Goal: Transaction & Acquisition: Purchase product/service

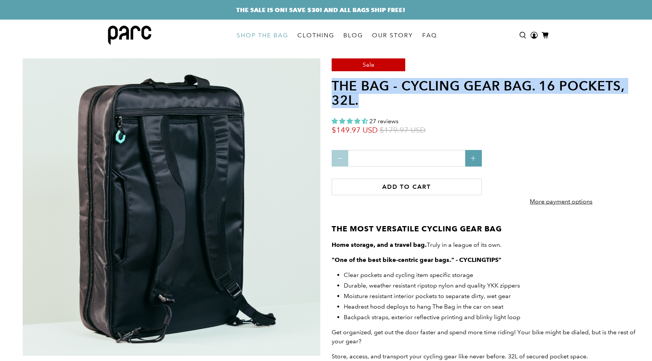
drag, startPoint x: 368, startPoint y: 103, endPoint x: 333, endPoint y: 86, distance: 39.3
click at [333, 86] on h1 "THE BAG - cycling gear bag. 16 pockets, 32L." at bounding box center [485, 93] width 309 height 29
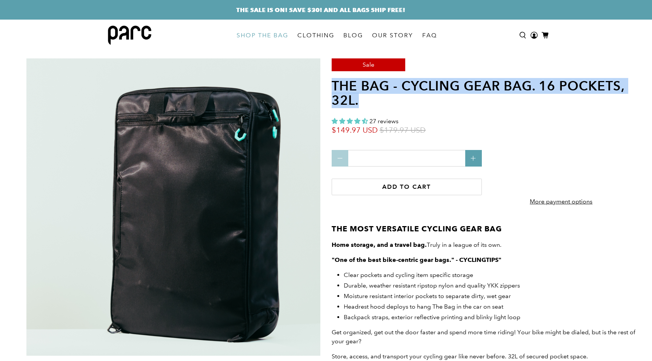
drag, startPoint x: 333, startPoint y: 86, endPoint x: 362, endPoint y: 100, distance: 32.9
click at [362, 100] on h1 "THE BAG - cycling gear bag. 16 pockets, 32L." at bounding box center [485, 93] width 309 height 29
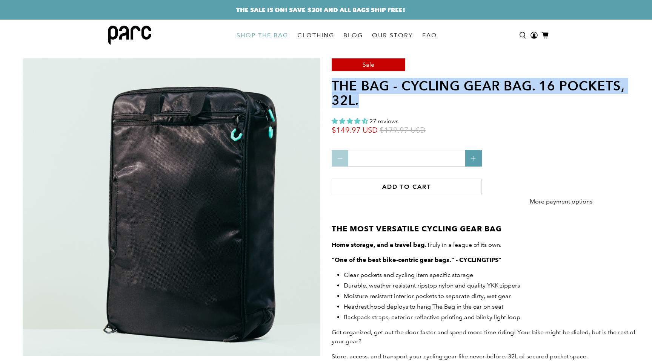
click at [362, 100] on h1 "THE BAG - cycling gear bag. 16 pockets, 32L." at bounding box center [485, 93] width 309 height 29
drag, startPoint x: 362, startPoint y: 104, endPoint x: 330, endPoint y: 85, distance: 37.8
click at [330, 85] on section "Sale THE BAG - cycling gear bag. 16 pockets, 32L. 27 reviews $149.97 USD $179.9…" at bounding box center [486, 243] width 316 height 371
drag, startPoint x: 330, startPoint y: 85, endPoint x: 359, endPoint y: 98, distance: 31.9
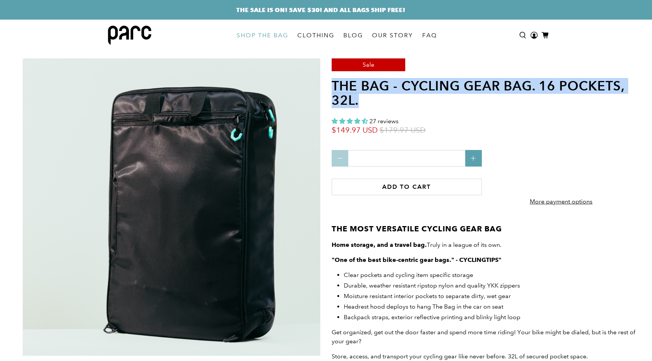
click at [359, 98] on section "Sale THE BAG - cycling gear bag. 16 pockets, 32L. 27 reviews $149.97 USD $179.9…" at bounding box center [486, 243] width 316 height 371
click at [359, 98] on h1 "THE BAG - cycling gear bag. 16 pockets, 32L." at bounding box center [485, 93] width 309 height 29
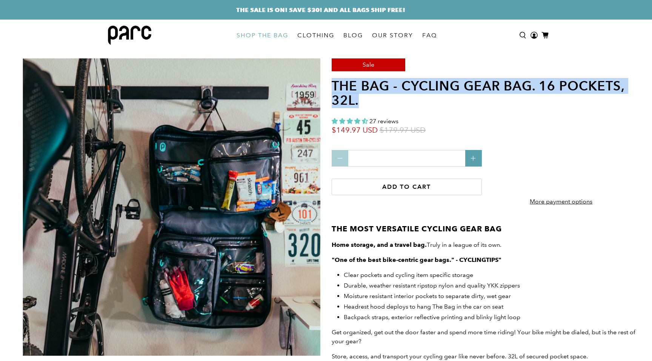
drag, startPoint x: 360, startPoint y: 104, endPoint x: 332, endPoint y: 86, distance: 33.9
click at [332, 86] on h1 "THE BAG - cycling gear bag. 16 pockets, 32L." at bounding box center [485, 93] width 309 height 29
drag, startPoint x: 332, startPoint y: 86, endPoint x: 357, endPoint y: 101, distance: 28.9
click at [357, 101] on h1 "THE BAG - cycling gear bag. 16 pockets, 32L." at bounding box center [485, 93] width 309 height 29
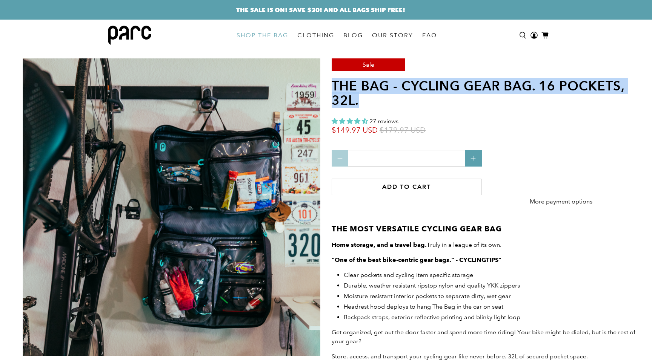
click at [357, 101] on h1 "THE BAG - cycling gear bag. 16 pockets, 32L." at bounding box center [485, 93] width 309 height 29
